Goal: Information Seeking & Learning: Learn about a topic

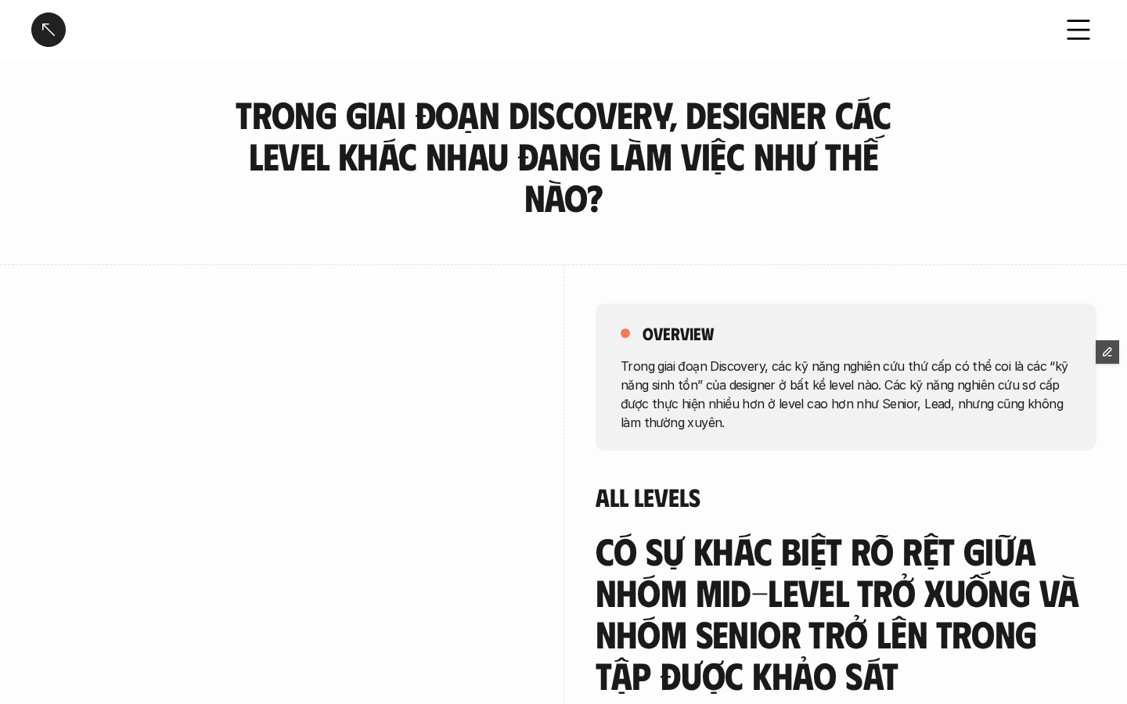
scroll to position [52, 0]
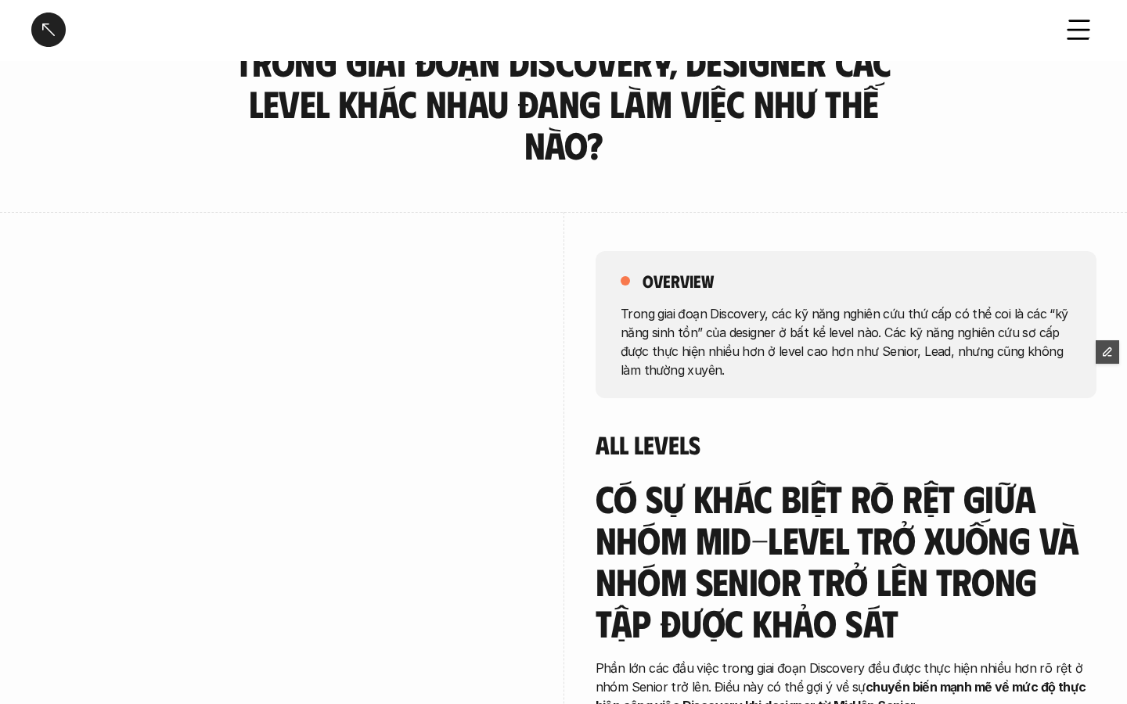
click at [56, 35] on link at bounding box center [48, 30] width 34 height 34
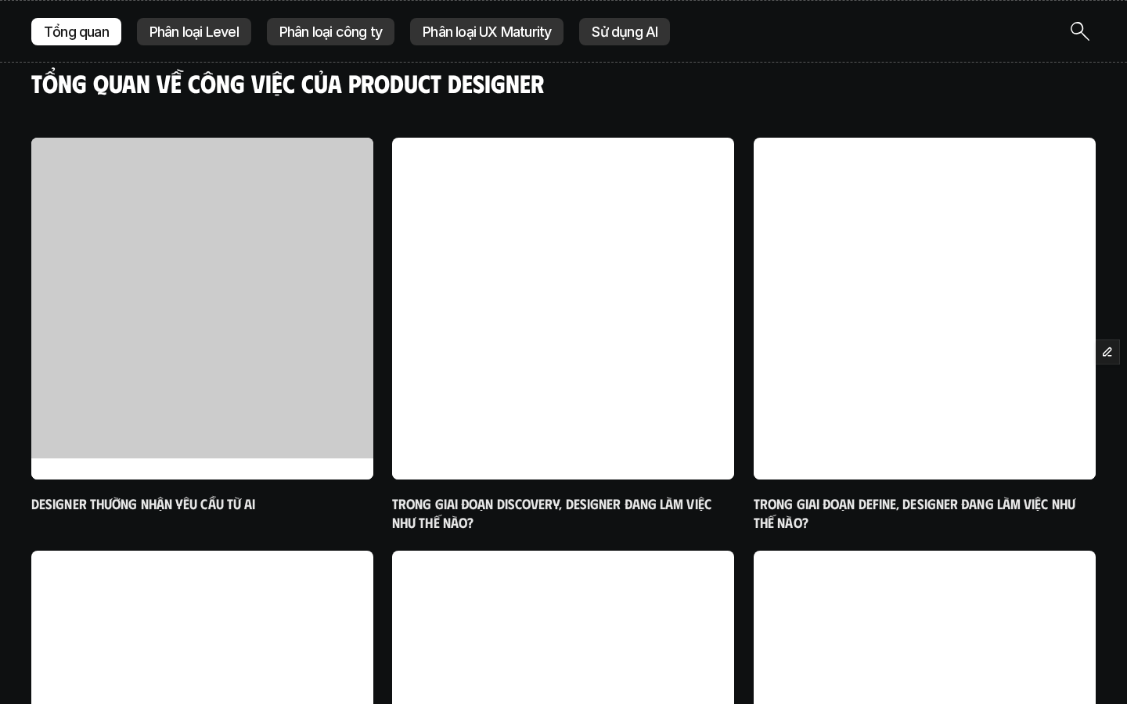
scroll to position [523, 0]
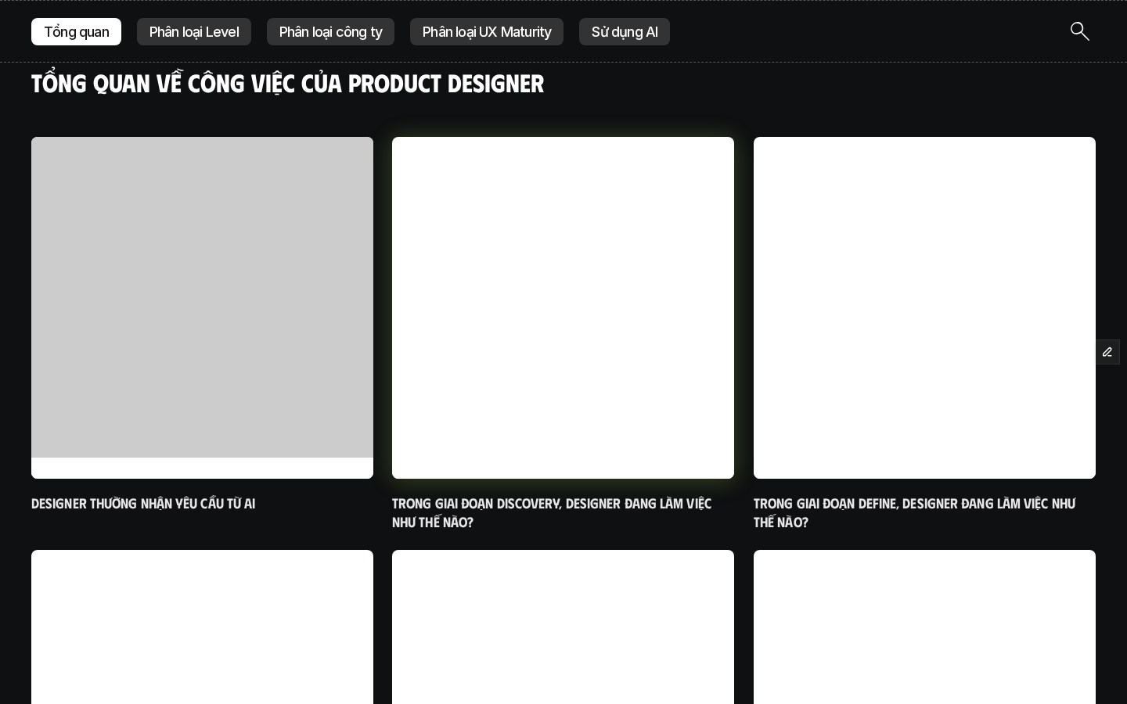
click at [694, 491] on link "Trong giai đoạn Discovery, designer đang làm việc như thế nào?" at bounding box center [563, 334] width 342 height 394
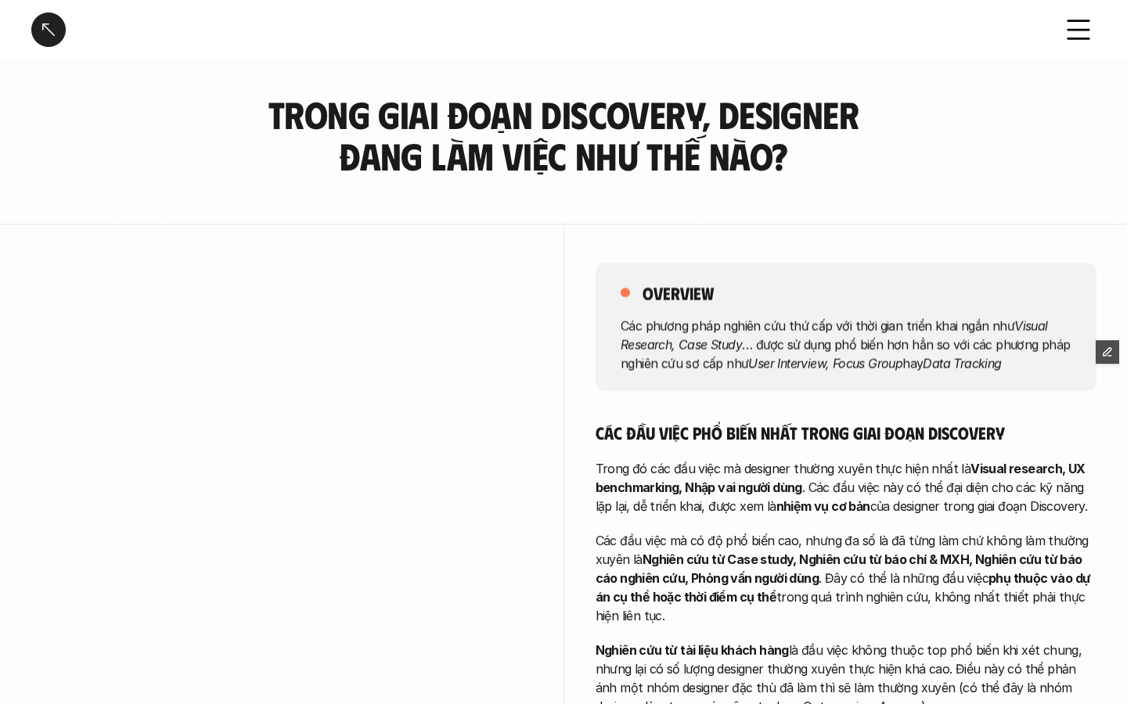
click at [54, 34] on link at bounding box center [48, 30] width 34 height 34
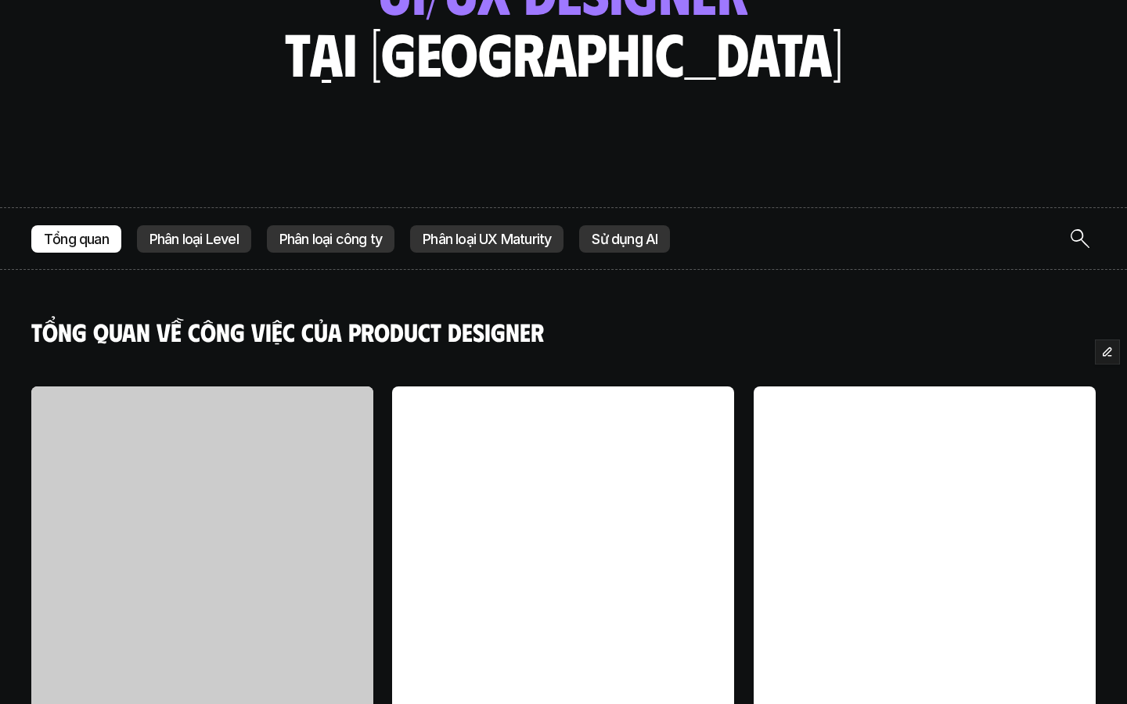
scroll to position [436, 0]
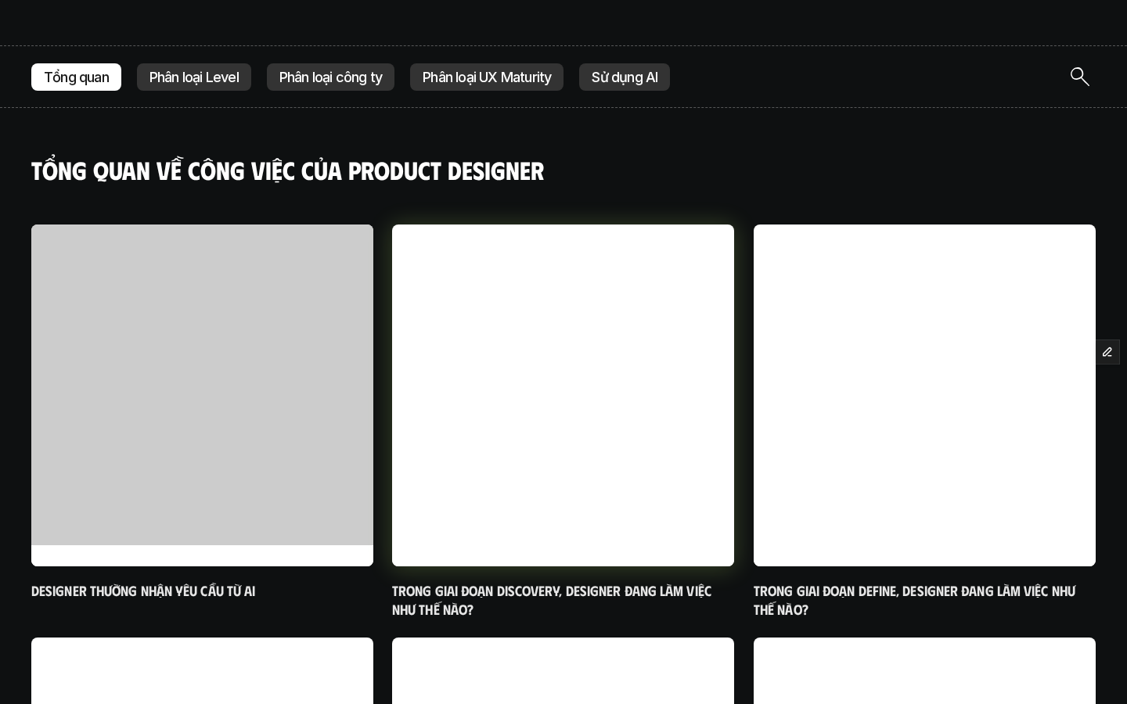
click at [610, 572] on link "Trong giai đoạn Discovery, designer đang làm việc như thế nào?" at bounding box center [563, 422] width 342 height 394
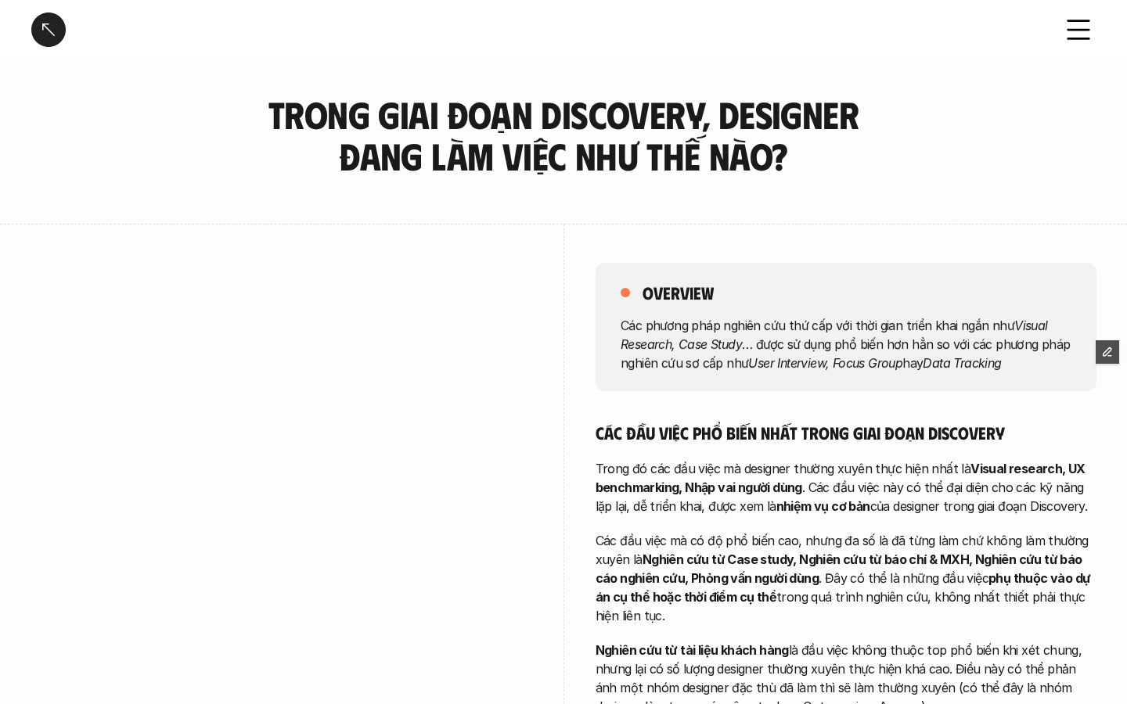
click at [49, 46] on link at bounding box center [48, 30] width 34 height 34
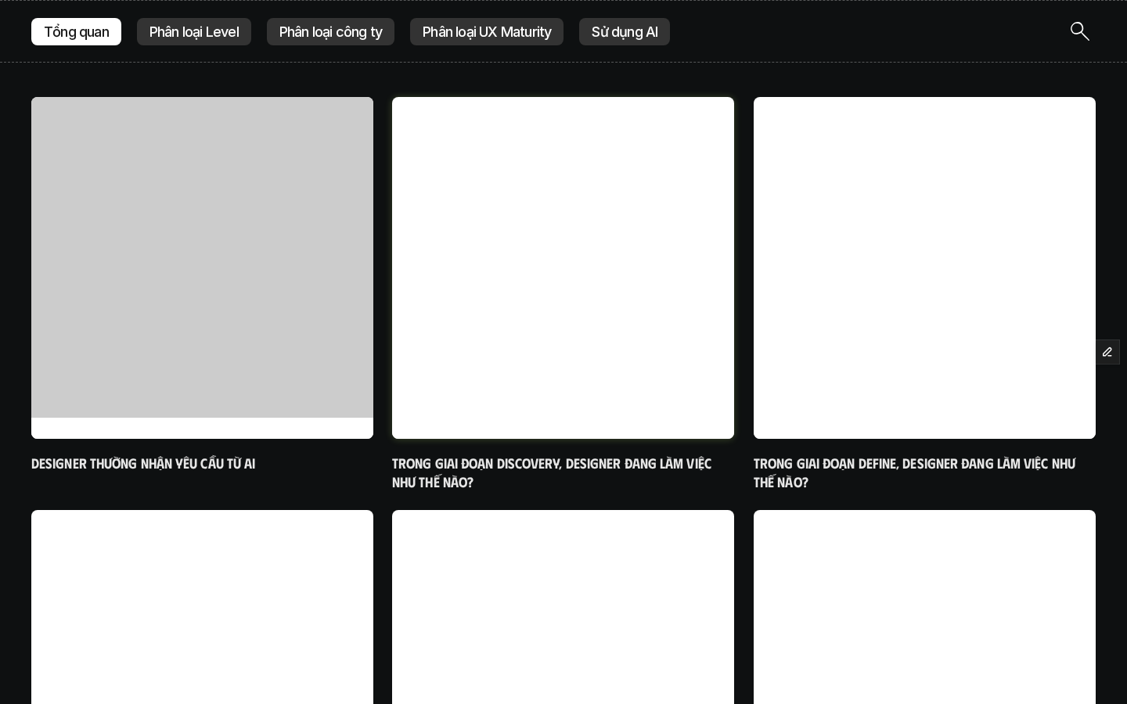
scroll to position [609, 0]
